Goal: Transaction & Acquisition: Purchase product/service

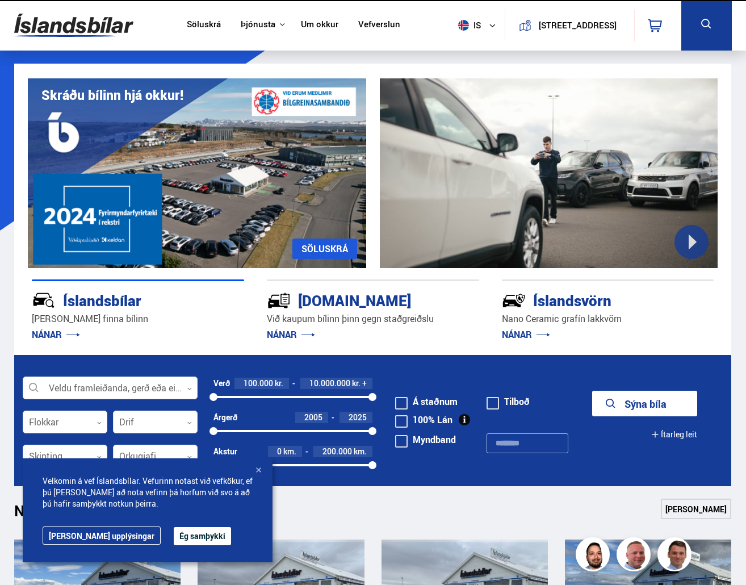
click at [100, 539] on link "[PERSON_NAME] upplýsingar" at bounding box center [102, 535] width 118 height 18
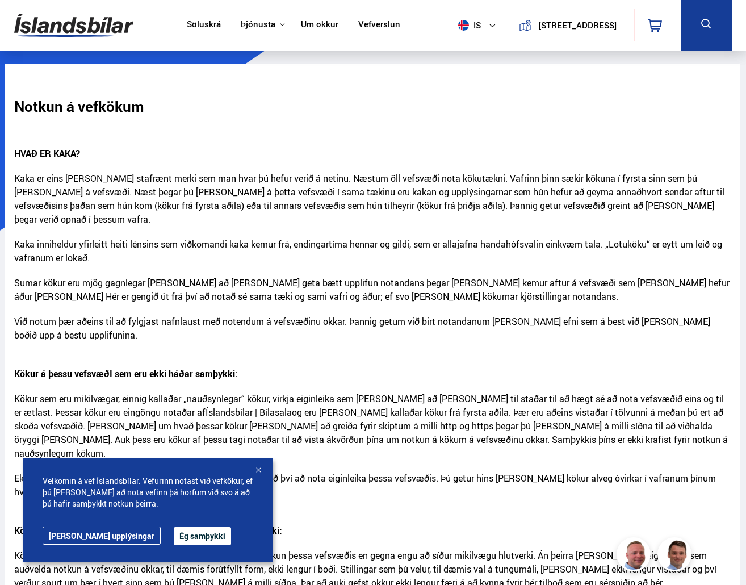
drag, startPoint x: 88, startPoint y: 33, endPoint x: 93, endPoint y: 36, distance: 6.1
click at [87, 33] on img at bounding box center [73, 25] width 119 height 37
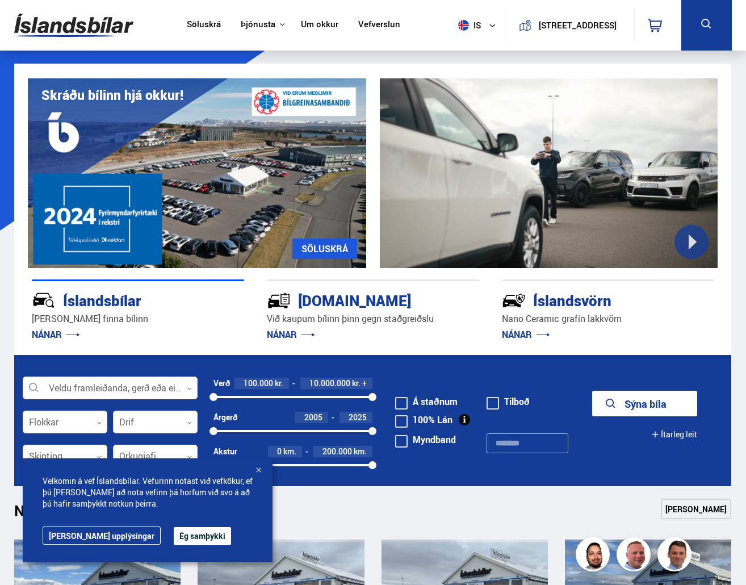
drag, startPoint x: 172, startPoint y: 530, endPoint x: 175, endPoint y: 525, distance: 6.3
click at [174, 530] on button "Ég samþykki" at bounding box center [202, 536] width 57 height 18
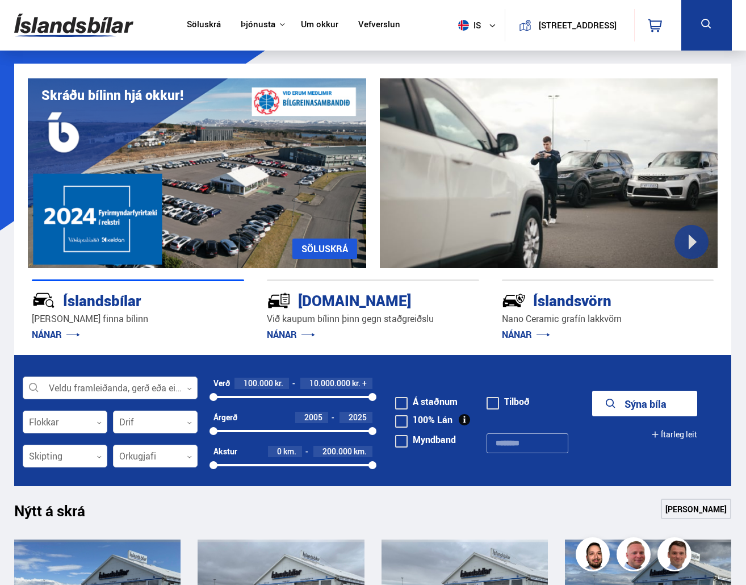
click at [104, 387] on div at bounding box center [110, 388] width 175 height 23
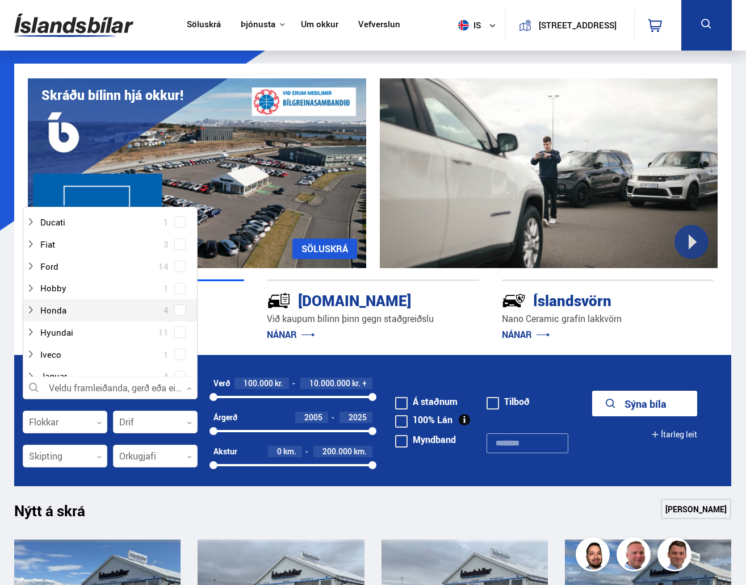
scroll to position [170, 0]
click at [140, 264] on div at bounding box center [98, 266] width 145 height 16
click at [103, 309] on div at bounding box center [121, 310] width 145 height 16
click at [178, 308] on span at bounding box center [180, 309] width 5 height 5
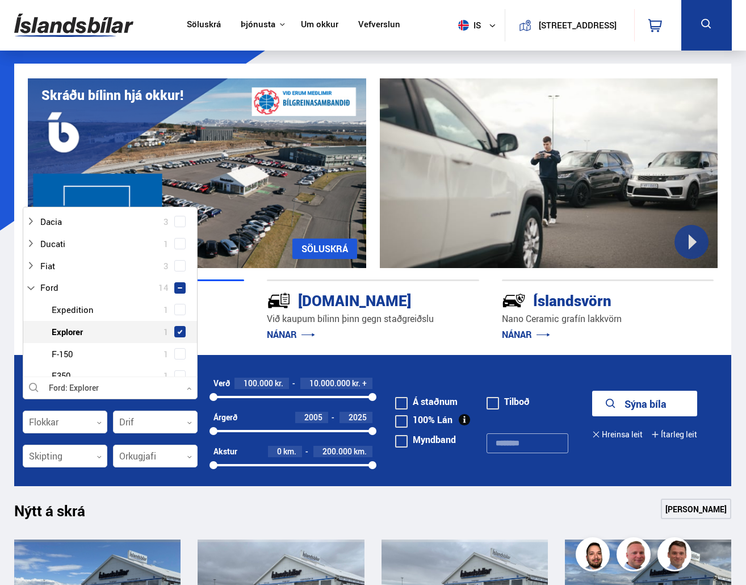
scroll to position [193, 0]
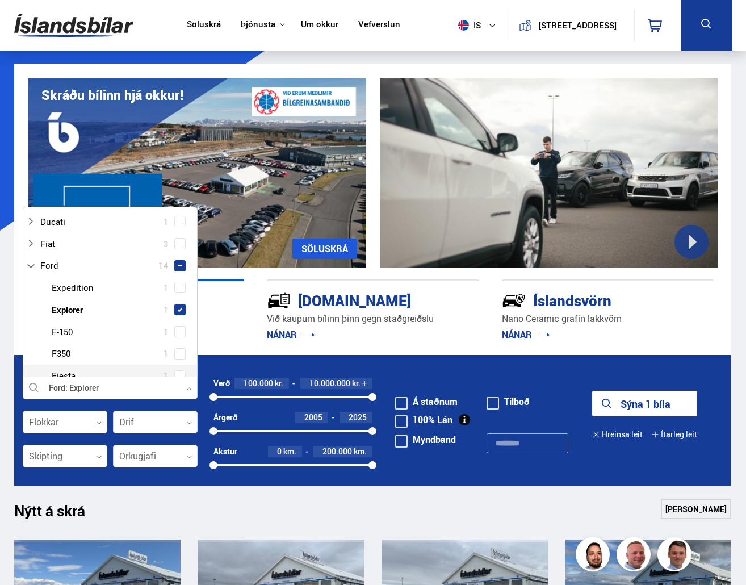
click at [621, 400] on button "Sýna 1 bíla" at bounding box center [644, 404] width 105 height 26
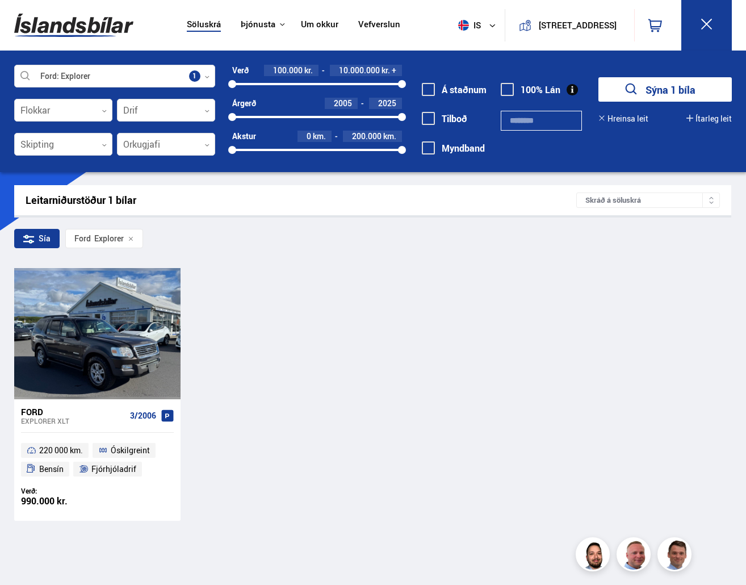
click at [126, 237] on div "Ford Explorer" at bounding box center [104, 238] width 78 height 19
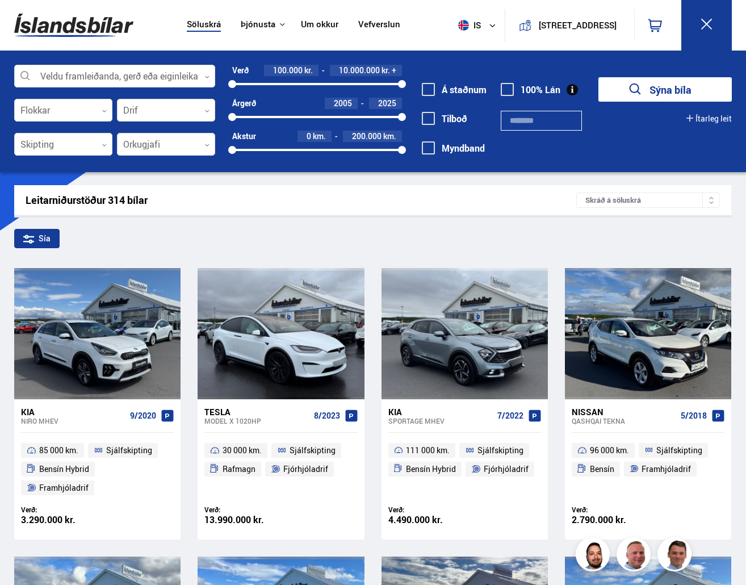
click at [126, 197] on div "Leitarniðurstöður 314 bílar" at bounding box center [301, 200] width 551 height 12
click at [87, 76] on div at bounding box center [114, 76] width 201 height 23
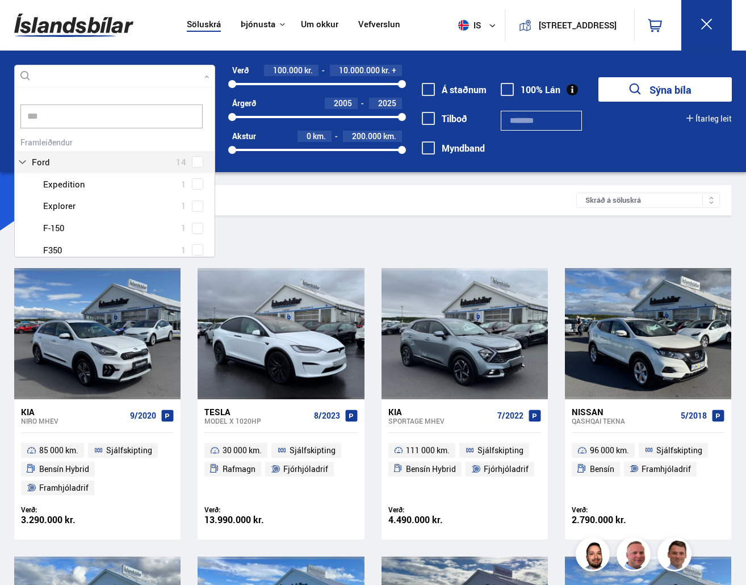
type input "****"
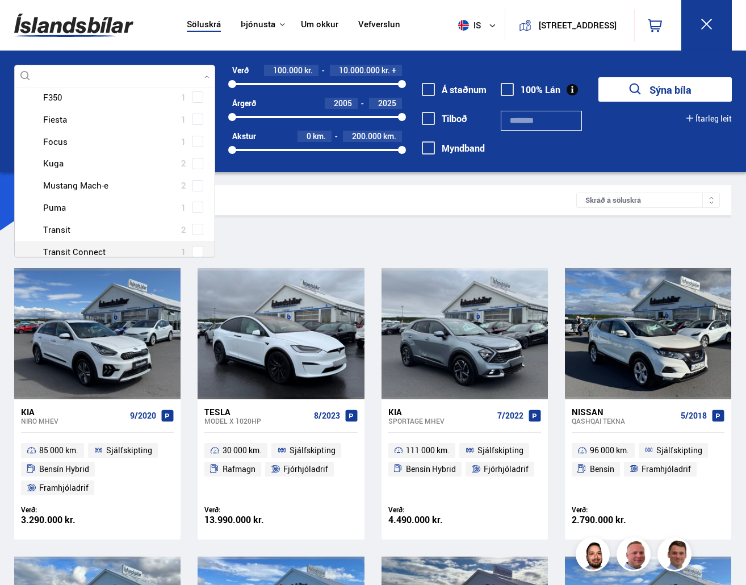
scroll to position [152, 0]
click at [192, 233] on span at bounding box center [197, 229] width 11 height 11
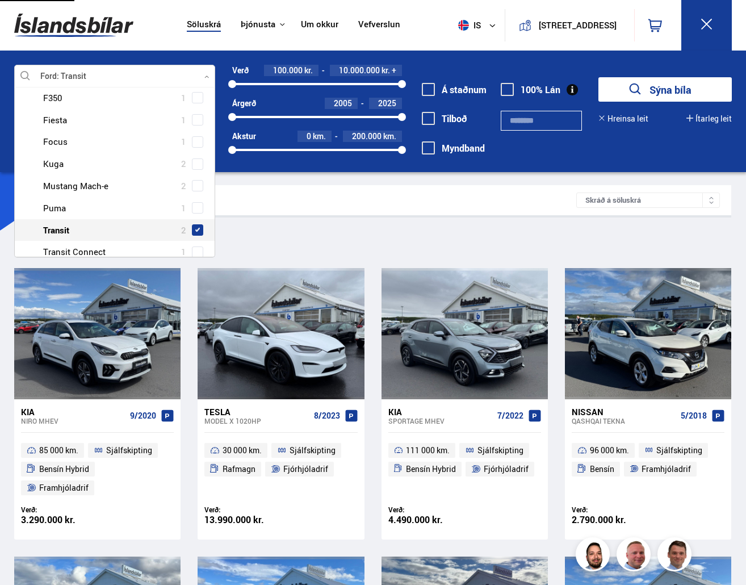
click at [667, 91] on button "Sýna bíla" at bounding box center [665, 89] width 133 height 24
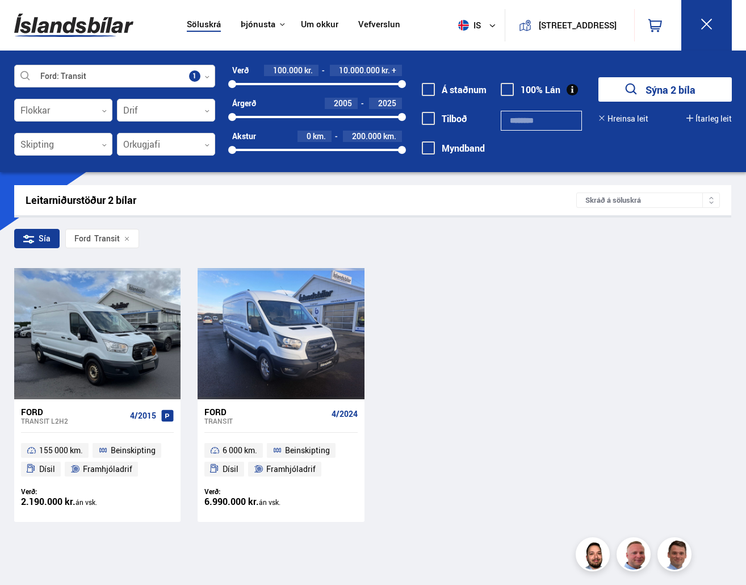
click at [203, 77] on div at bounding box center [114, 76] width 201 height 23
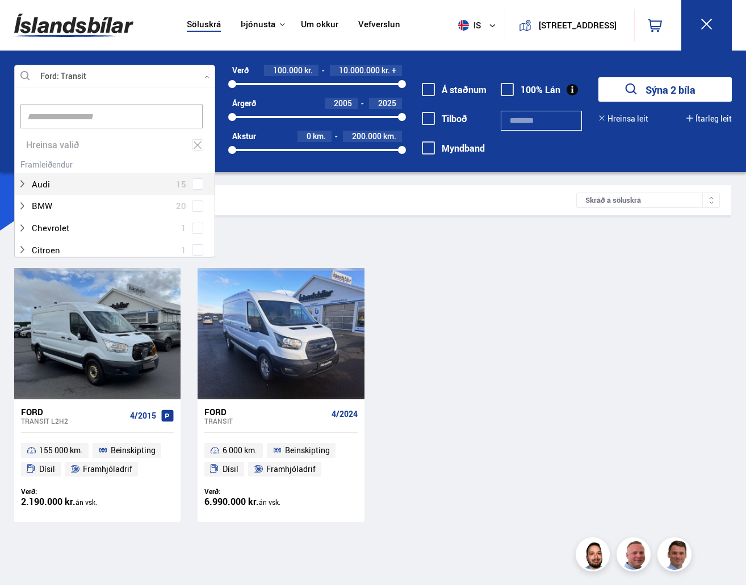
scroll to position [169, 197]
click at [84, 118] on input at bounding box center [111, 116] width 182 height 24
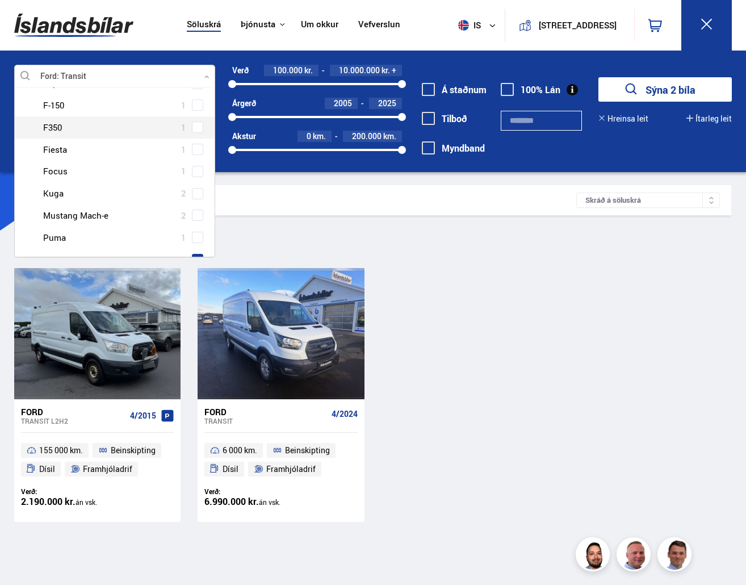
scroll to position [181, 0]
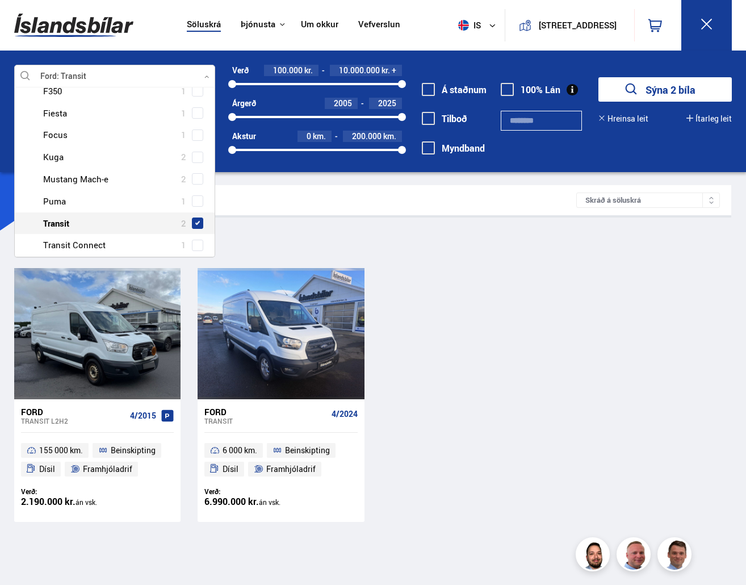
type input "****"
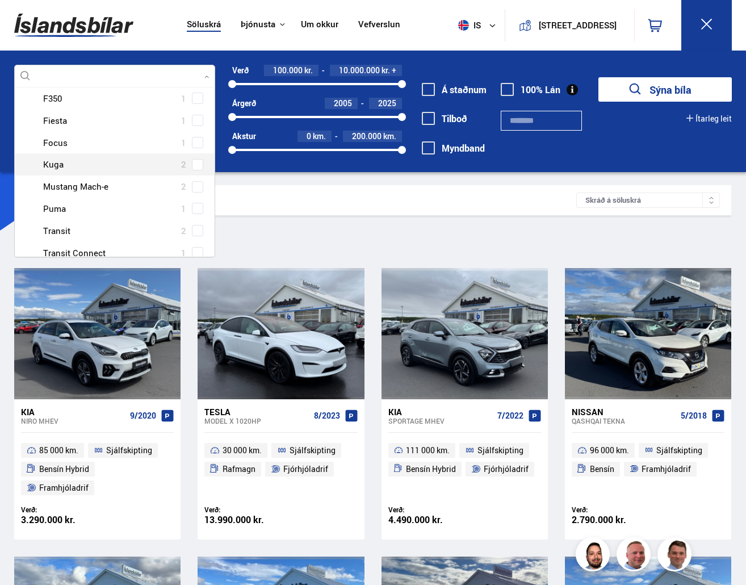
scroll to position [170, 0]
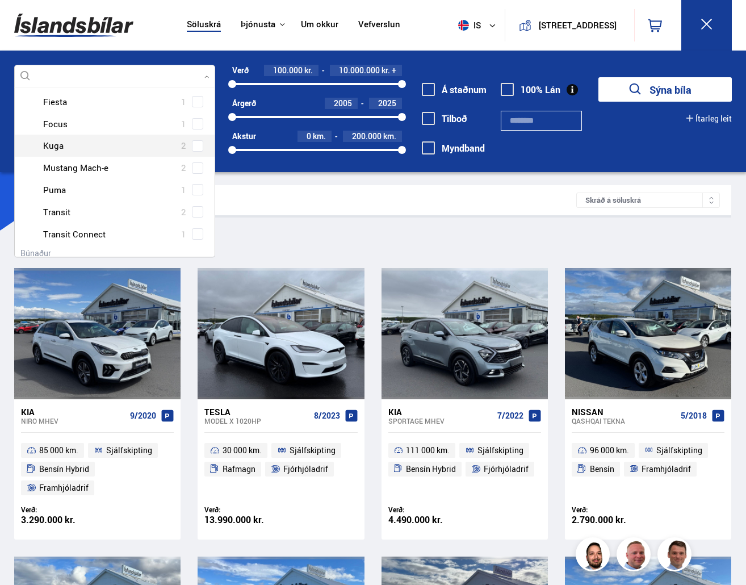
click at [195, 144] on span at bounding box center [197, 146] width 5 height 5
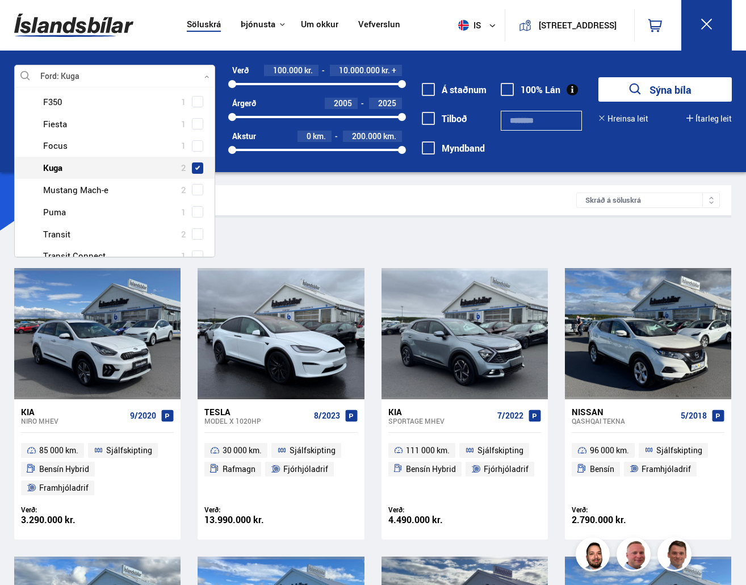
scroll to position [0, 0]
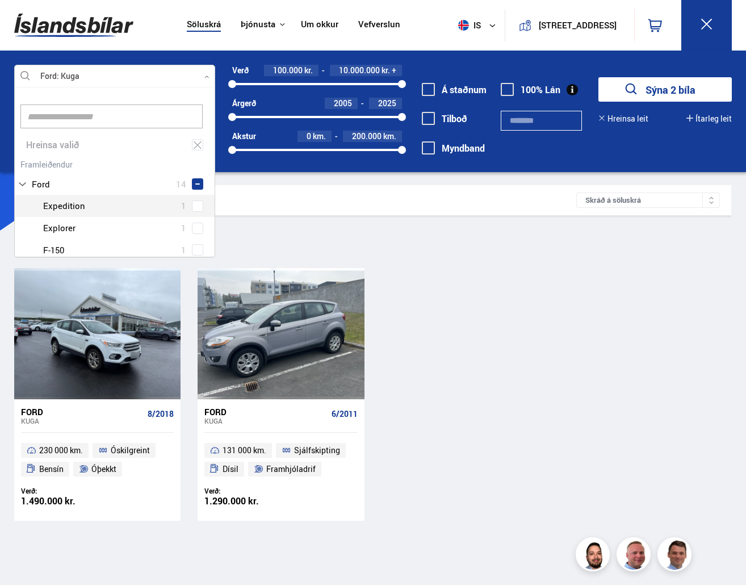
click at [462, 233] on div "Sía Ford Kuga" at bounding box center [372, 241] width 717 height 24
